Goal: Use online tool/utility: Use online tool/utility

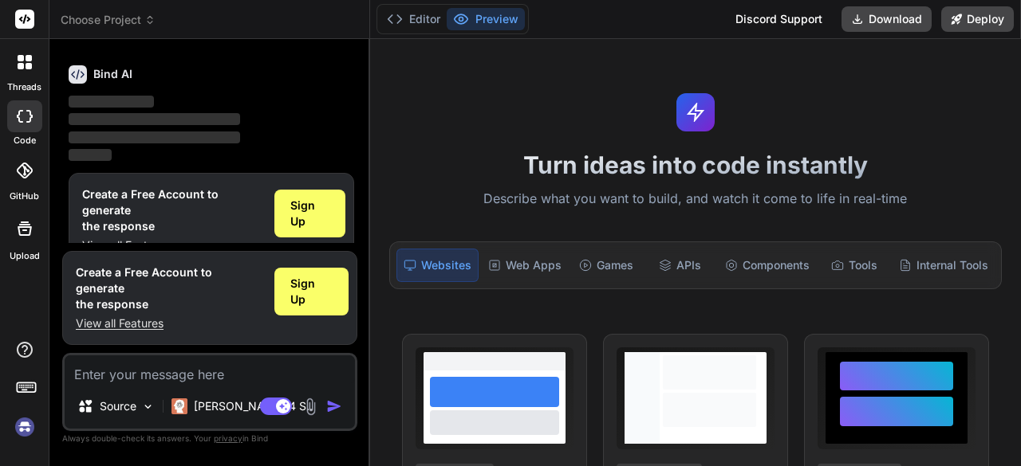
scroll to position [124, 0]
type textarea "x"
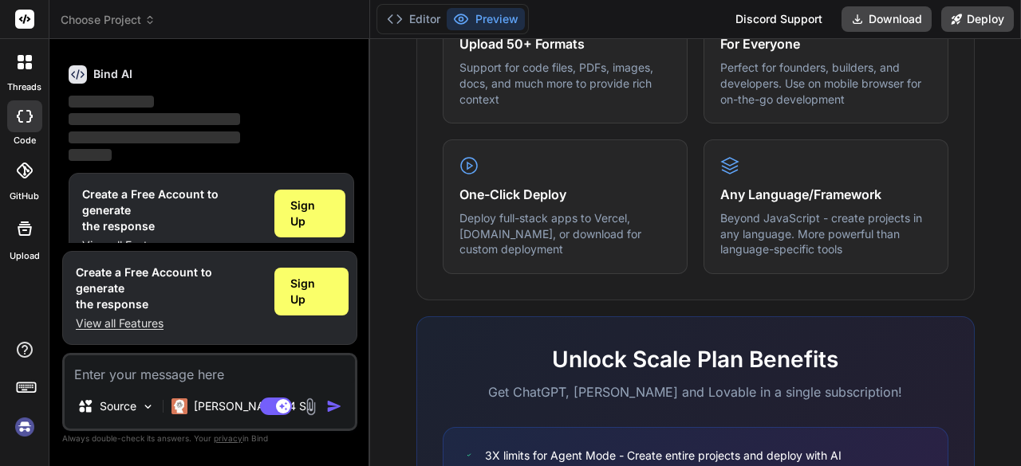
scroll to position [1086, 0]
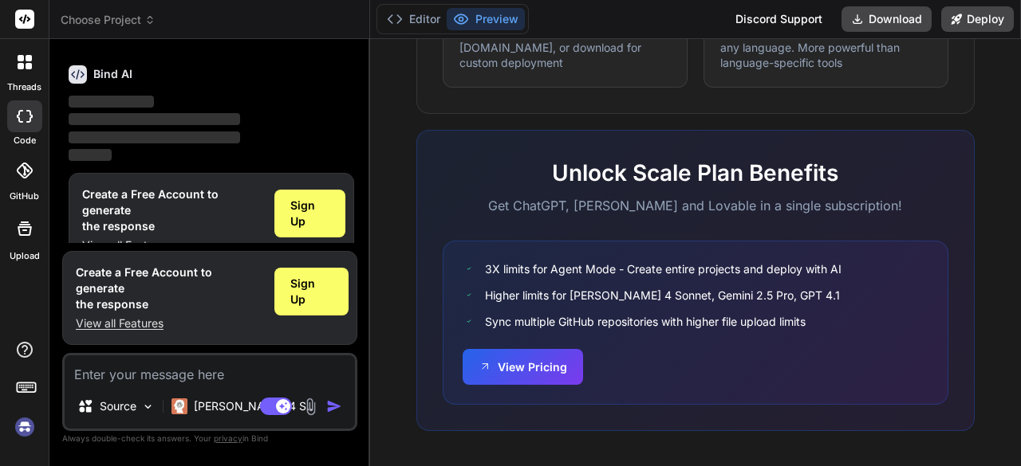
click at [357, 179] on div "Bind AI Web Search Created with Pixso. Code Generator You Create an Airbnb-styl…" at bounding box center [209, 252] width 321 height 427
click at [199, 383] on textarea at bounding box center [210, 370] width 290 height 29
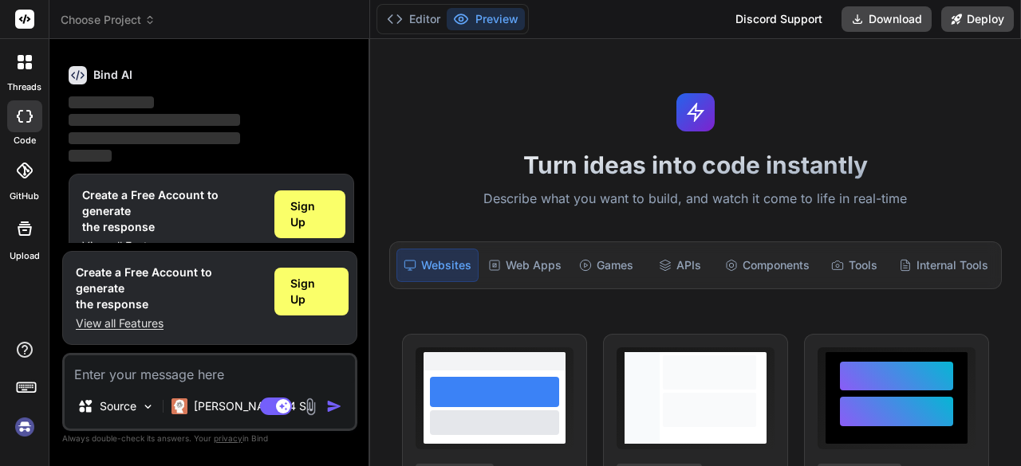
scroll to position [124, 0]
type textarea "x"
click at [199, 379] on textarea at bounding box center [210, 370] width 290 height 29
type textarea "Create an Airbnb-style property rental website with a visual property grid, sea…"
type textarea "x"
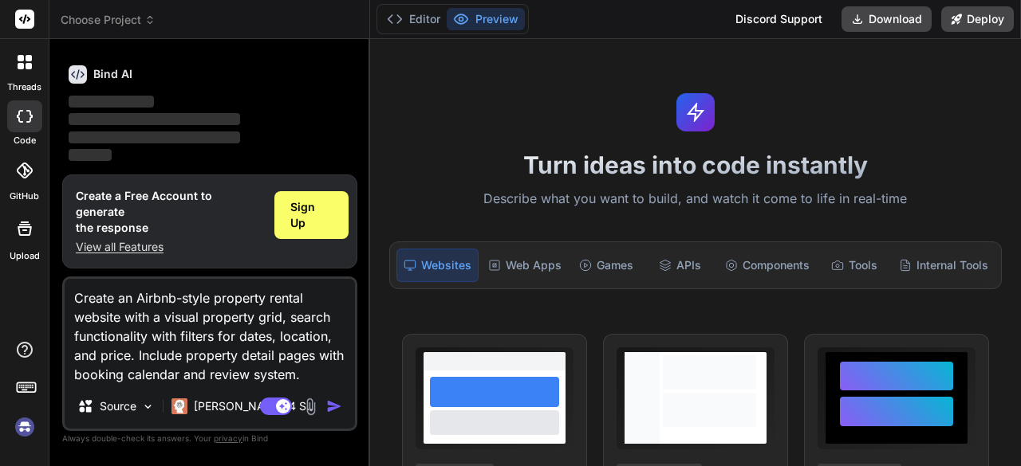
type textarea "Create an Airbnb-style property rental website with a visual property grid, sea…"
click at [327, 406] on img "button" at bounding box center [334, 407] width 16 height 16
